Goal: Browse casually

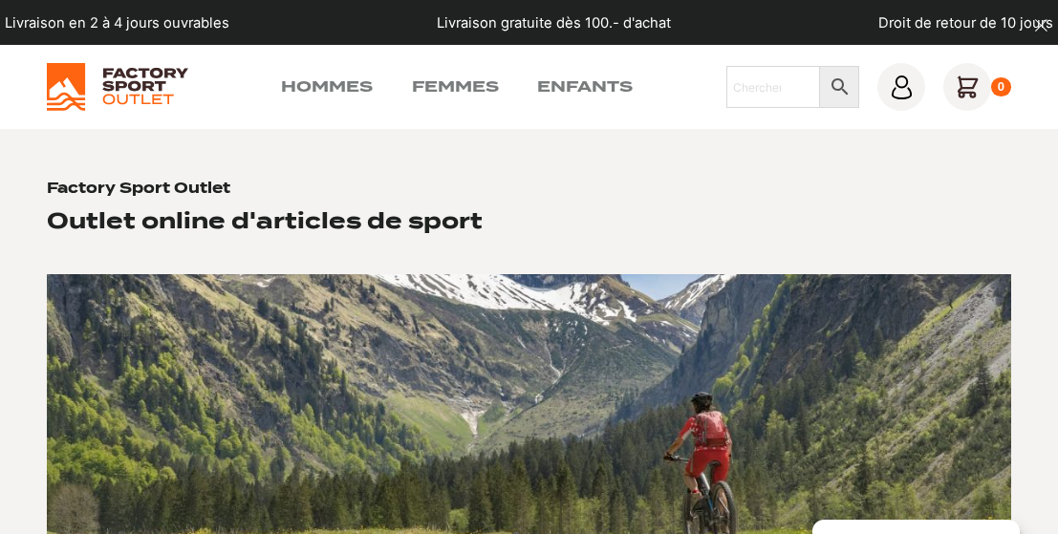
scroll to position [478, 0]
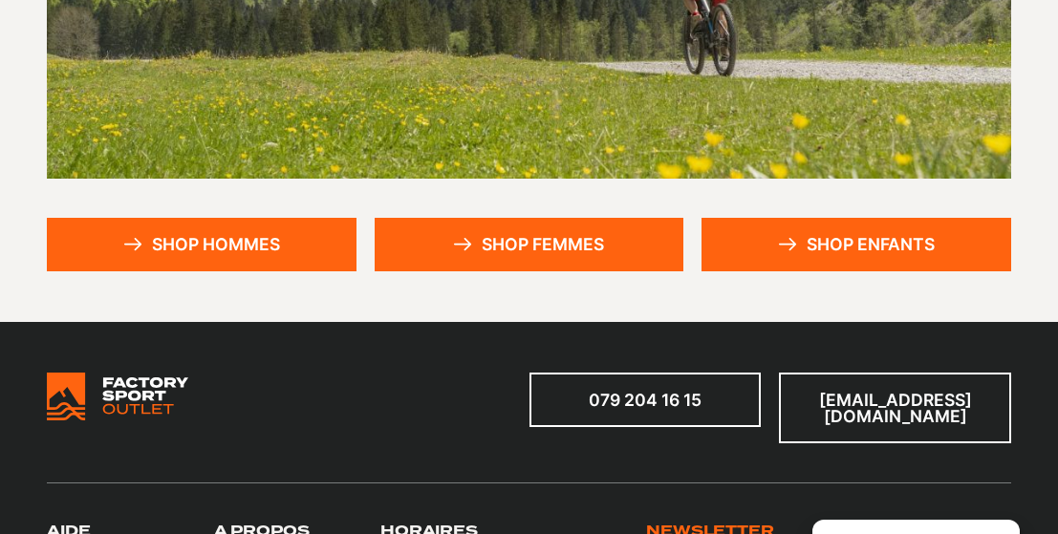
click at [456, 250] on icon at bounding box center [462, 244] width 19 height 12
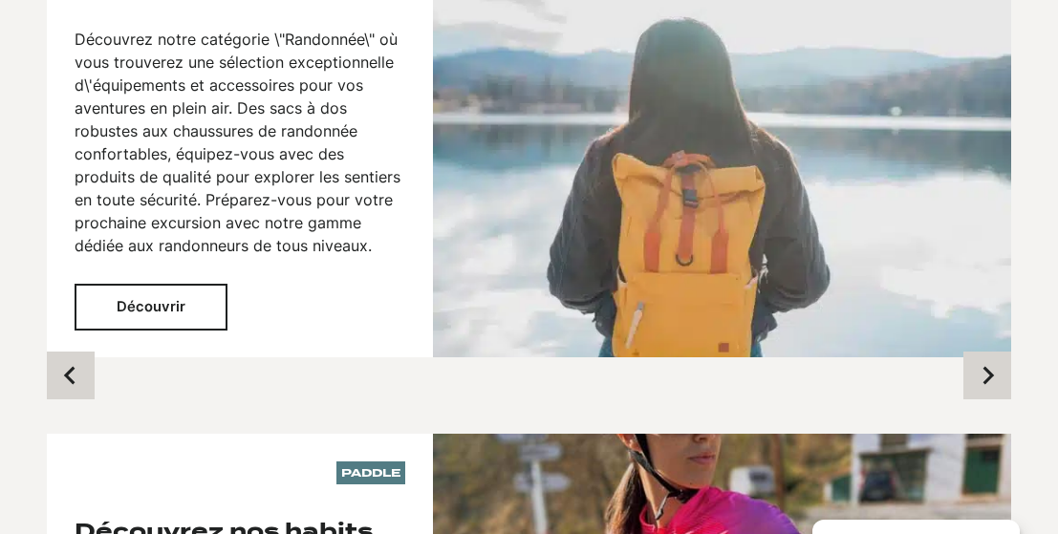
scroll to position [1434, 0]
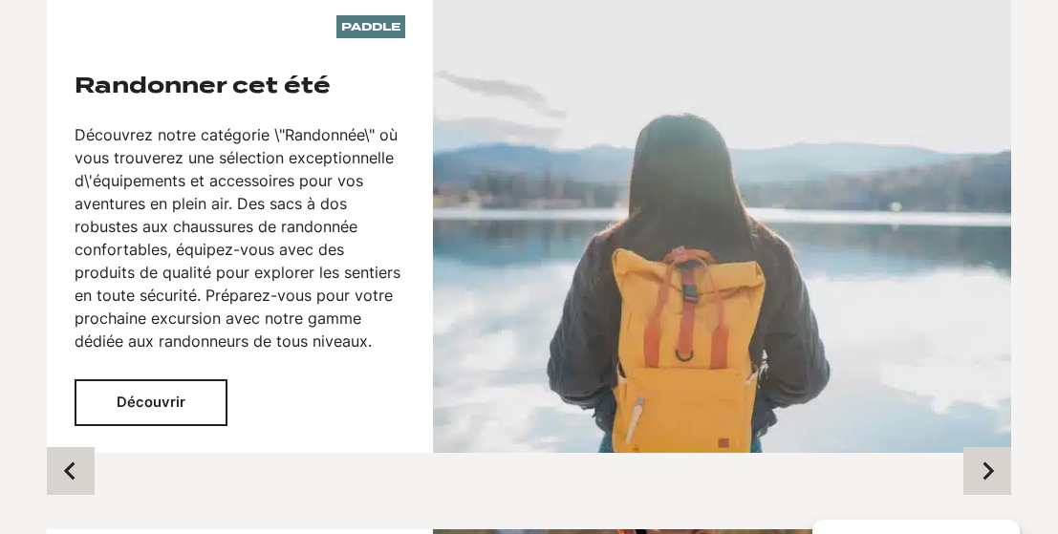
click at [185, 387] on button "Découvrir" at bounding box center [151, 403] width 153 height 46
click at [156, 380] on button "Découvrir" at bounding box center [151, 403] width 153 height 46
click at [162, 382] on button "Découvrir" at bounding box center [151, 403] width 153 height 46
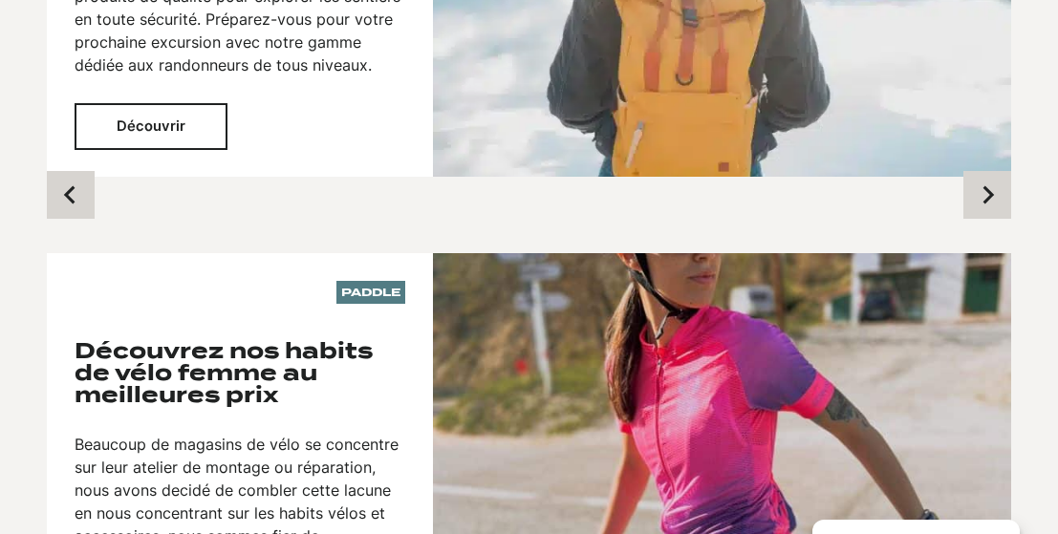
scroll to position [1721, 0]
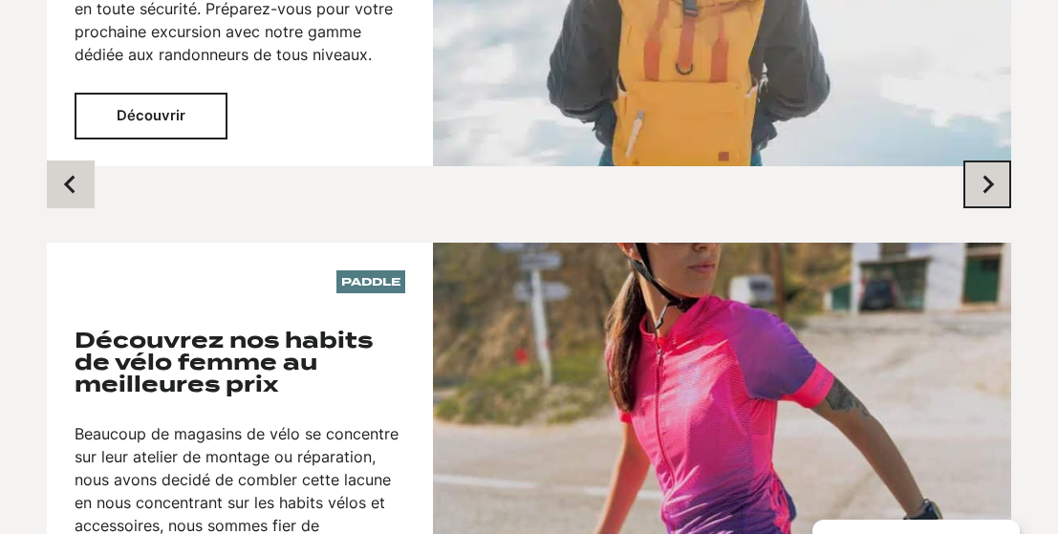
click at [990, 176] on icon "Next slide" at bounding box center [989, 185] width 11 height 18
